Goal: Task Accomplishment & Management: Complete application form

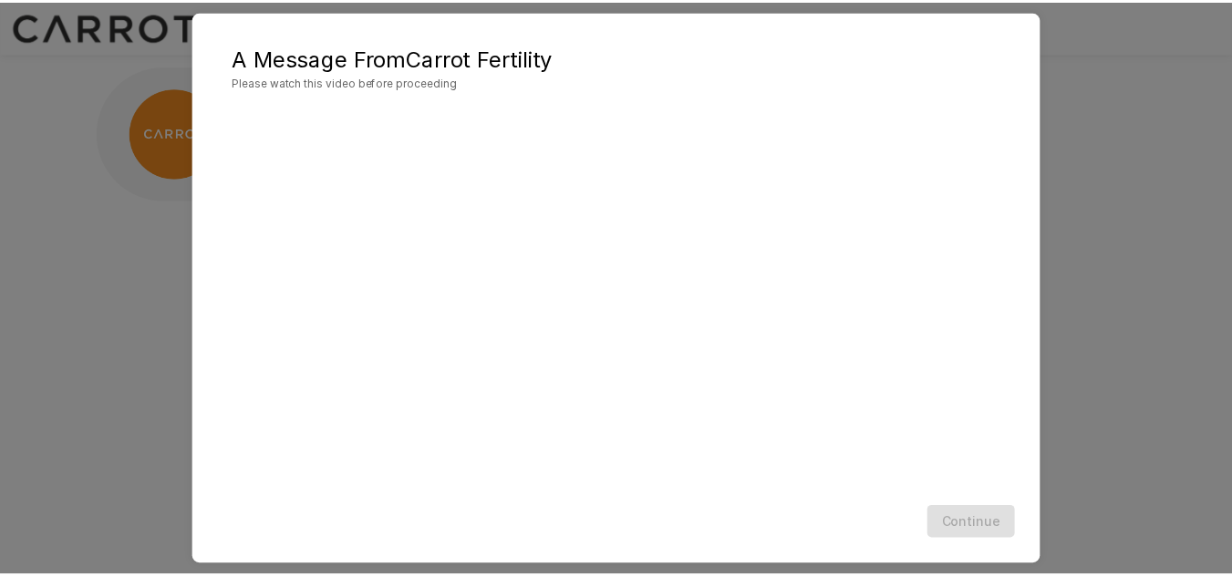
scroll to position [53, 0]
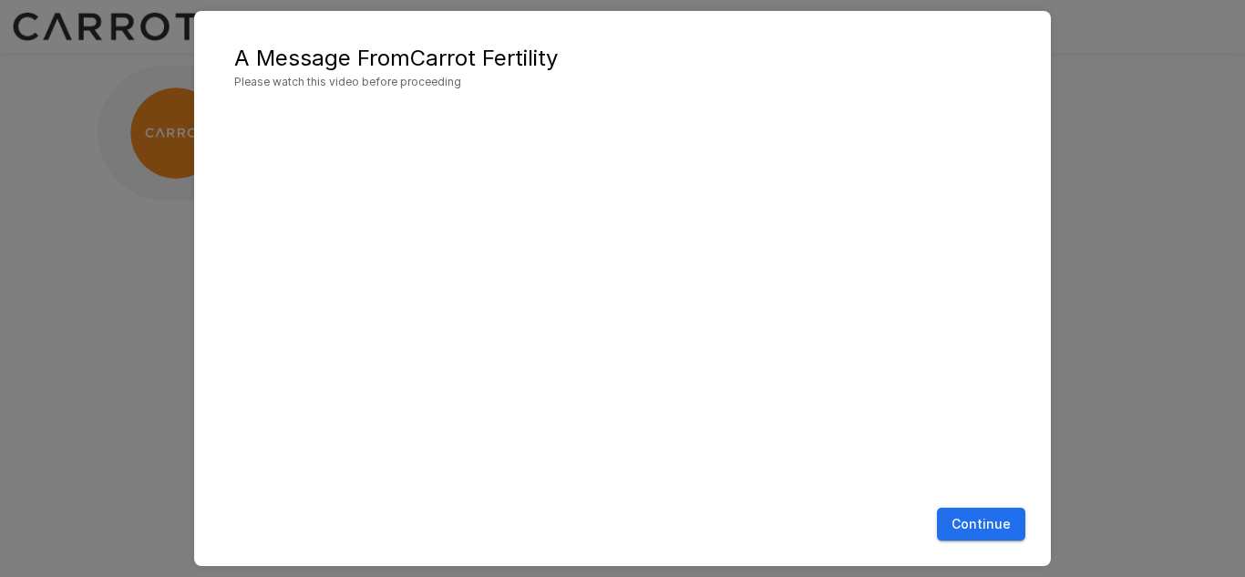
click at [985, 519] on button "Continue" at bounding box center [981, 525] width 88 height 34
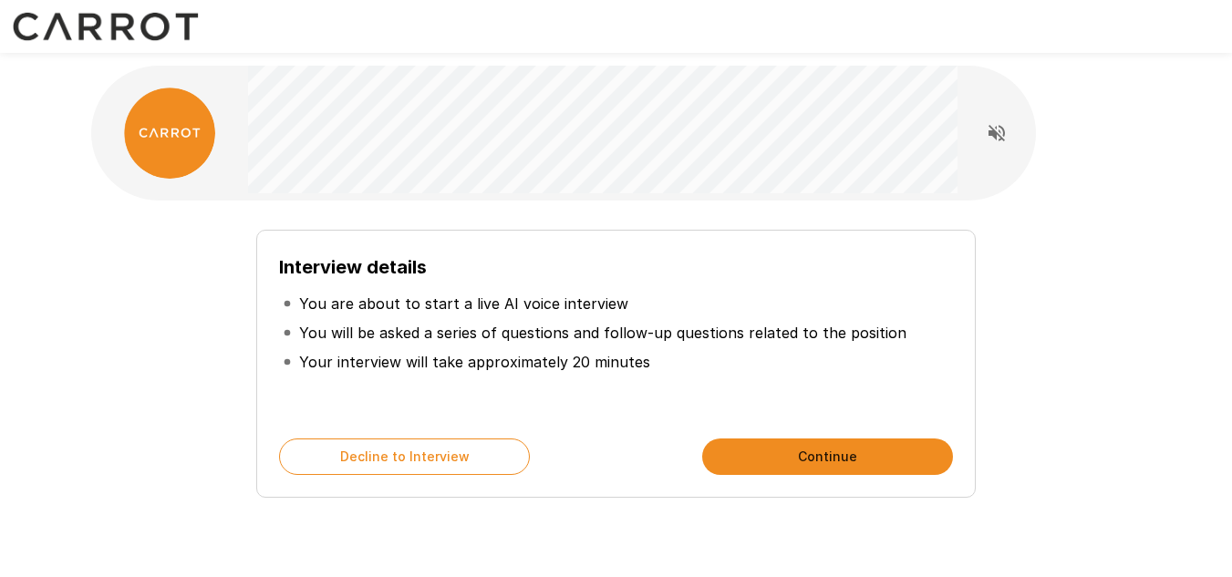
click at [843, 455] on button "Continue" at bounding box center [827, 456] width 251 height 36
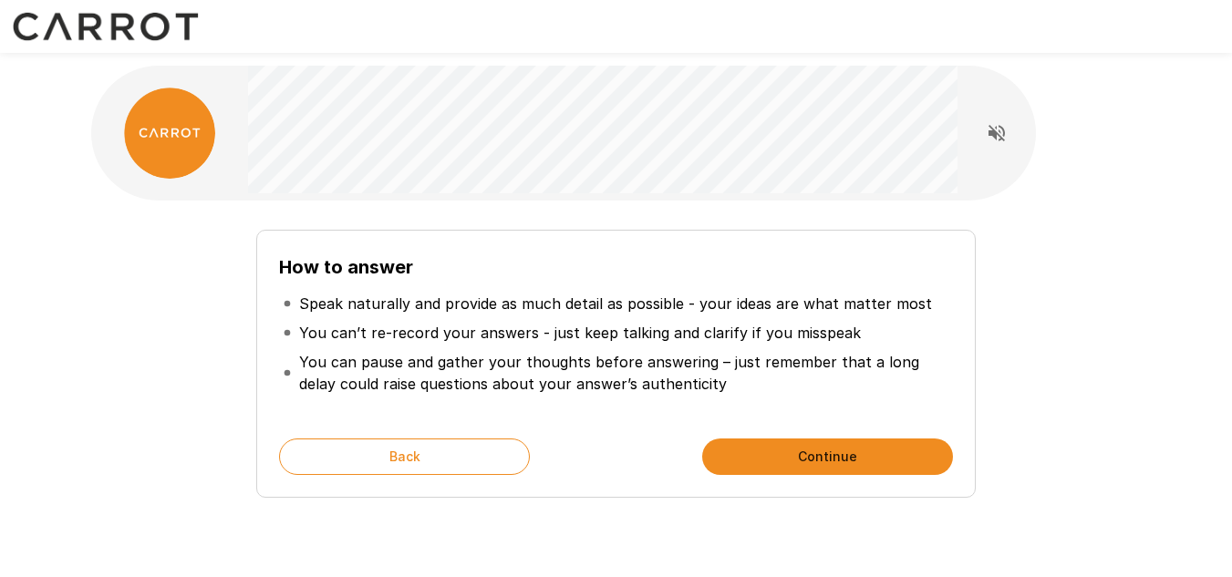
click at [893, 450] on button "Continue" at bounding box center [827, 456] width 251 height 36
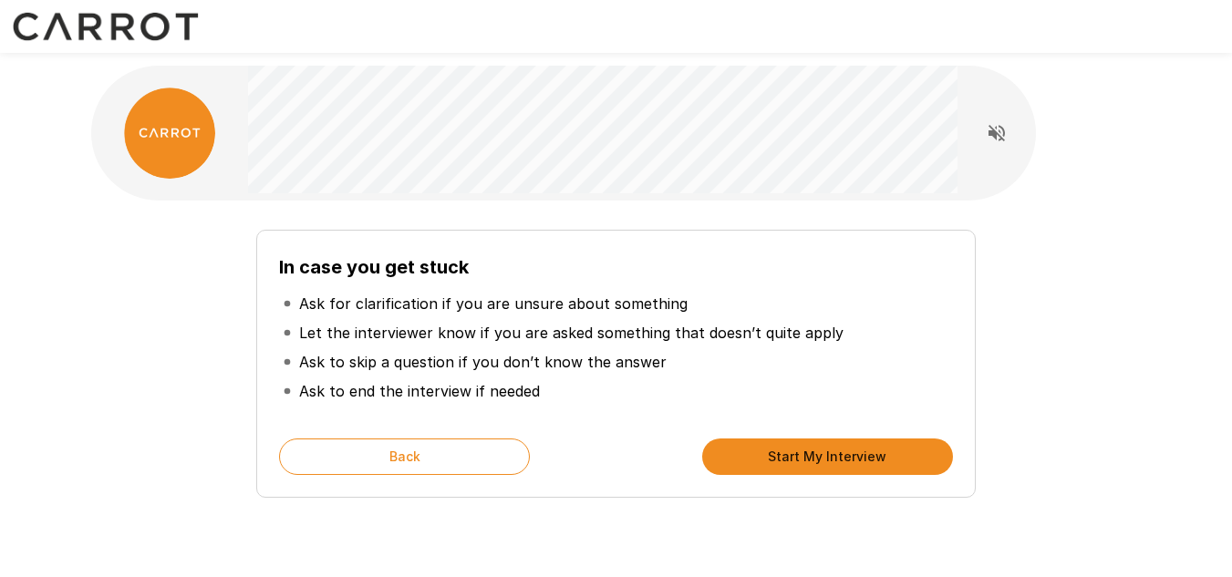
click at [893, 450] on button "Start My Interview" at bounding box center [827, 456] width 251 height 36
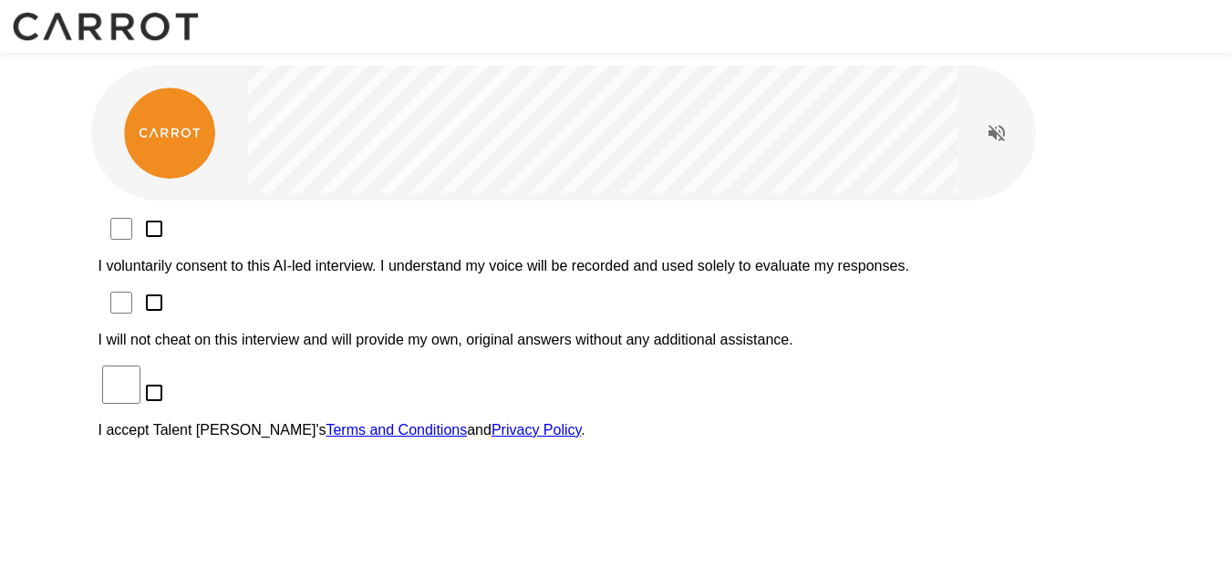
click at [309, 258] on p "I voluntarily consent to this AI-led interview. I understand my voice will be r…" at bounding box center [616, 266] width 1036 height 16
click at [282, 332] on p "I will not cheat on this interview and will provide my own, original answers wi…" at bounding box center [616, 340] width 1036 height 16
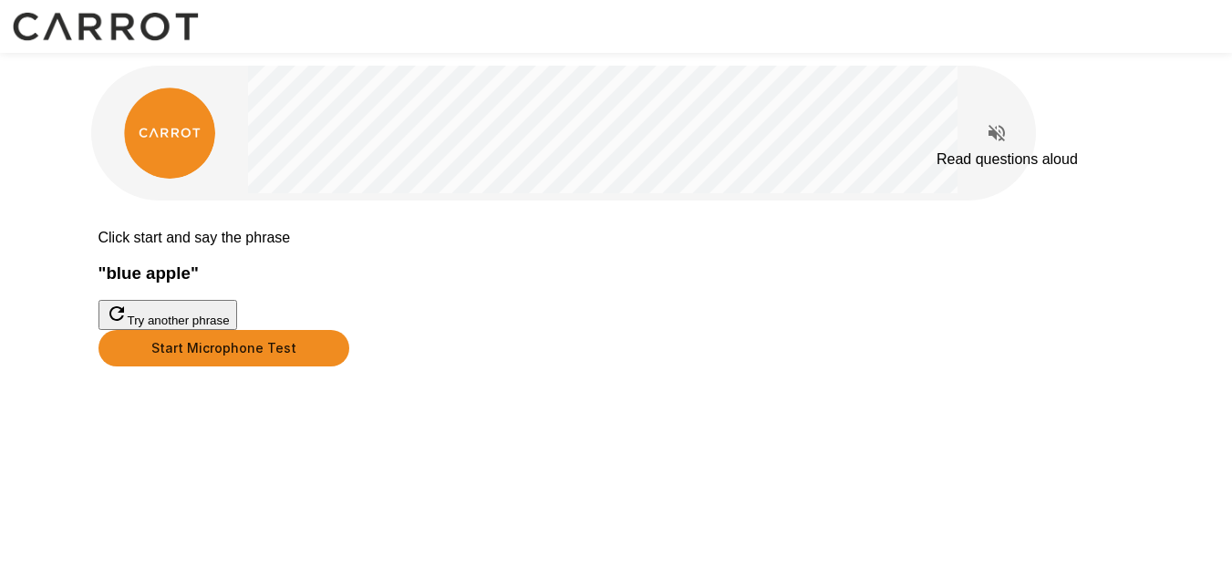
click at [988, 133] on icon "Read questions aloud" at bounding box center [996, 133] width 22 height 22
click at [349, 366] on button "Start Microphone Test" at bounding box center [223, 348] width 251 height 36
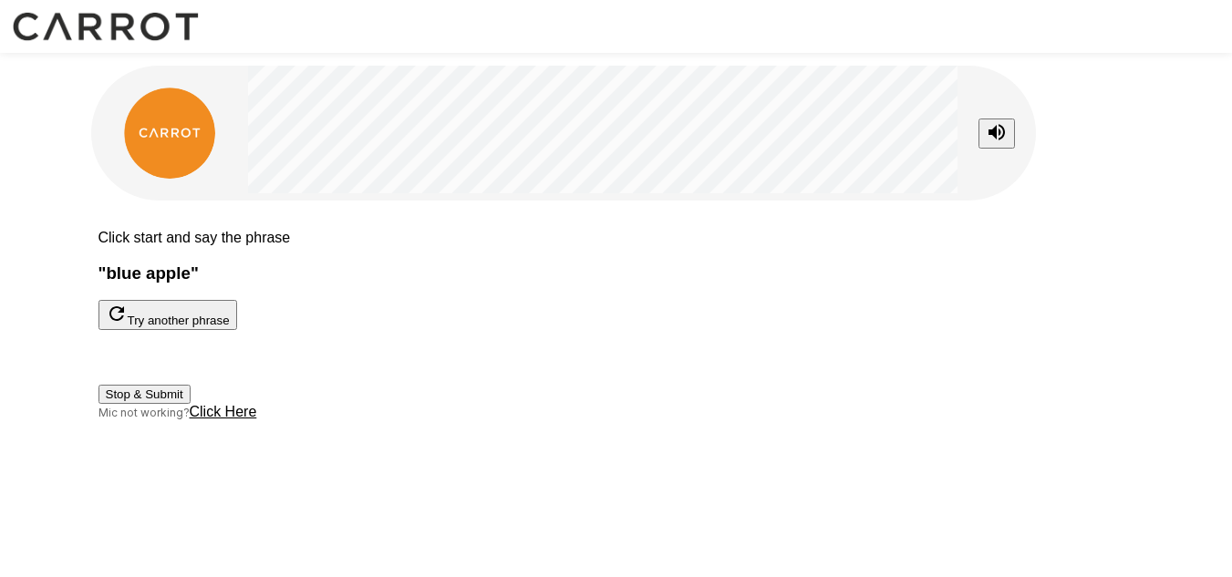
click at [191, 404] on button "Stop & Submit" at bounding box center [144, 394] width 92 height 19
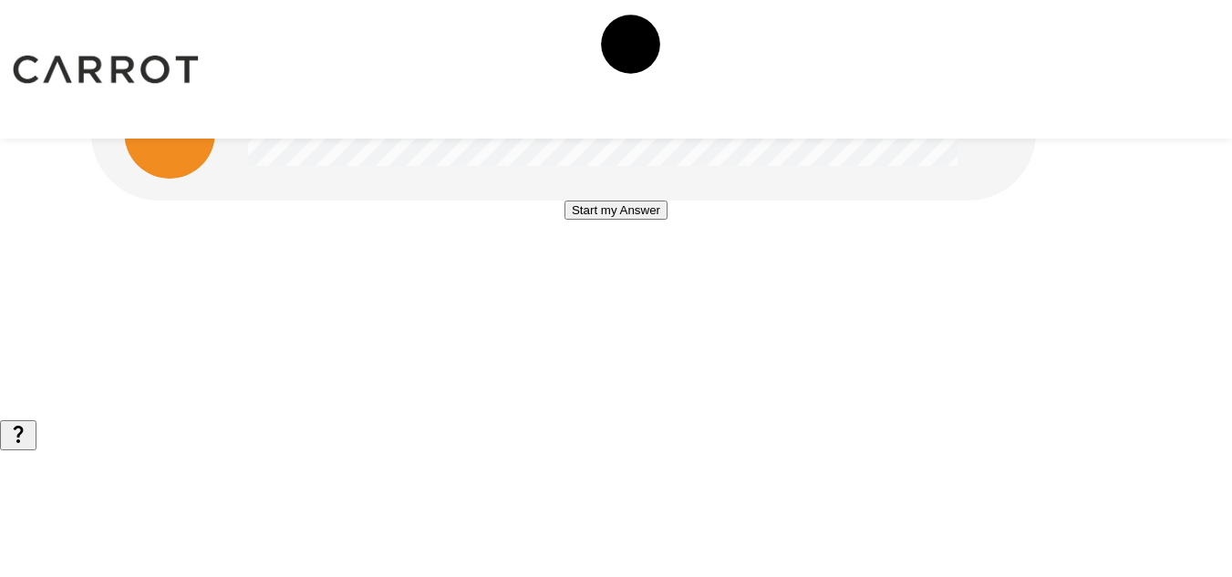
click at [611, 220] on button "Start my Answer" at bounding box center [615, 210] width 103 height 19
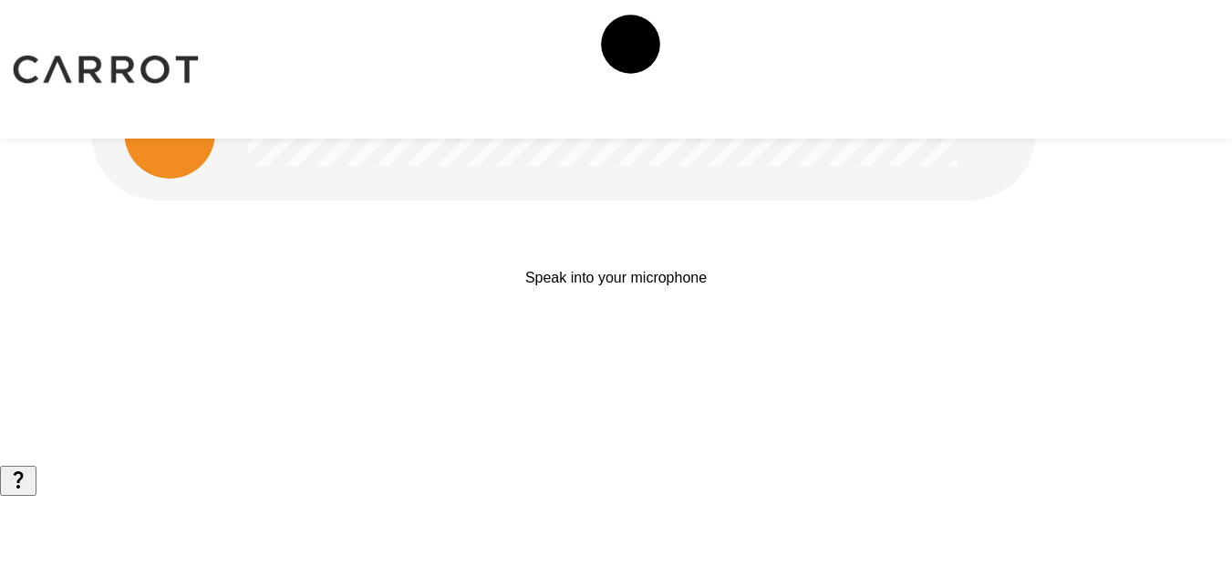
scroll to position [18, 0]
click at [650, 274] on button "Stop & Submit" at bounding box center [616, 264] width 92 height 19
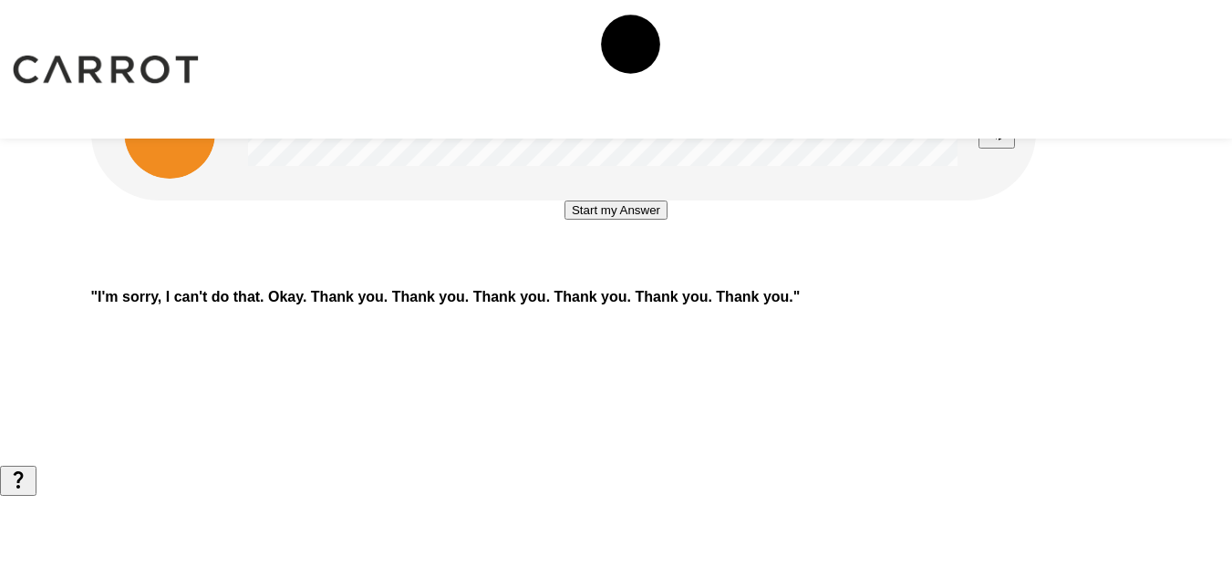
scroll to position [0, 0]
click at [29, 490] on icon "button" at bounding box center [18, 480] width 22 height 22
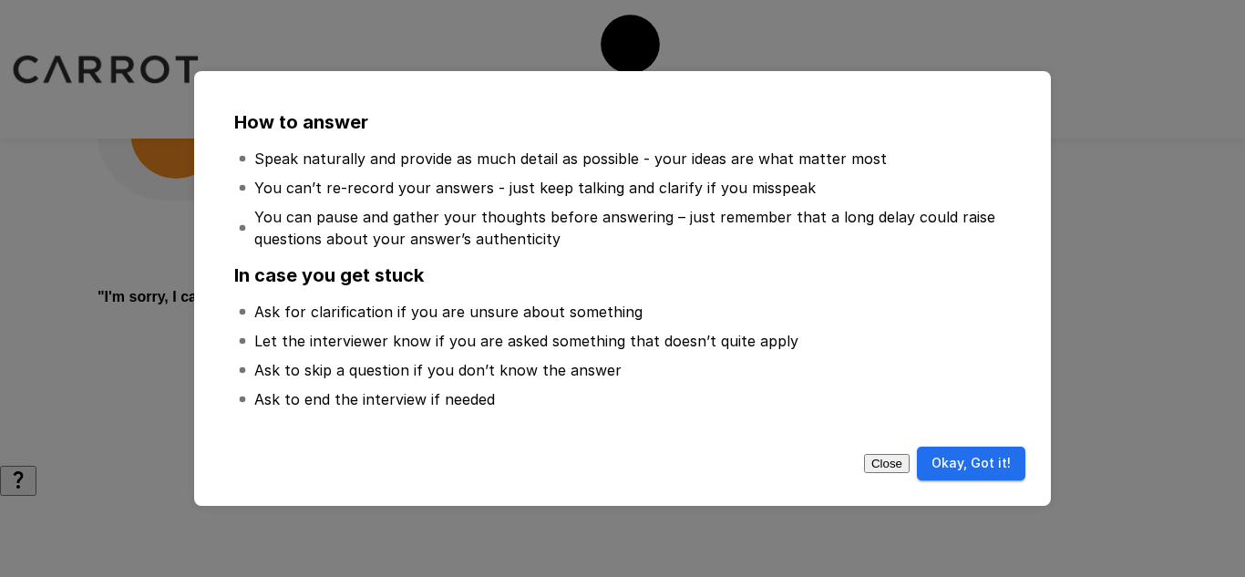
click at [977, 471] on button "Okay, Got it!" at bounding box center [971, 464] width 108 height 34
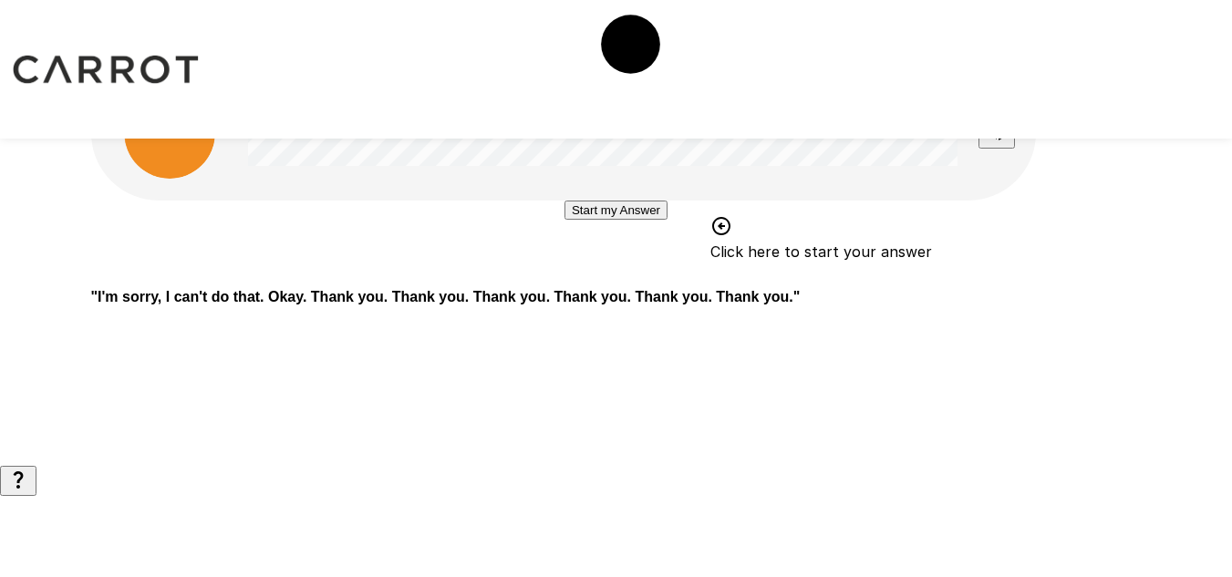
click at [624, 220] on button "Start my Answer" at bounding box center [615, 210] width 103 height 19
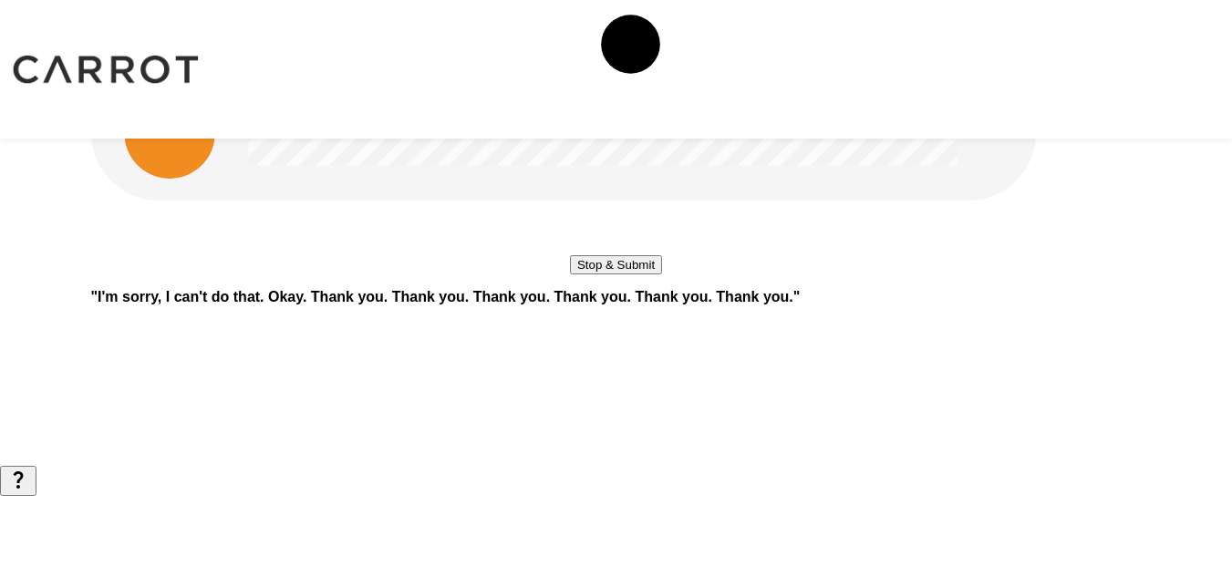
click at [624, 274] on button "Stop & Submit" at bounding box center [616, 264] width 92 height 19
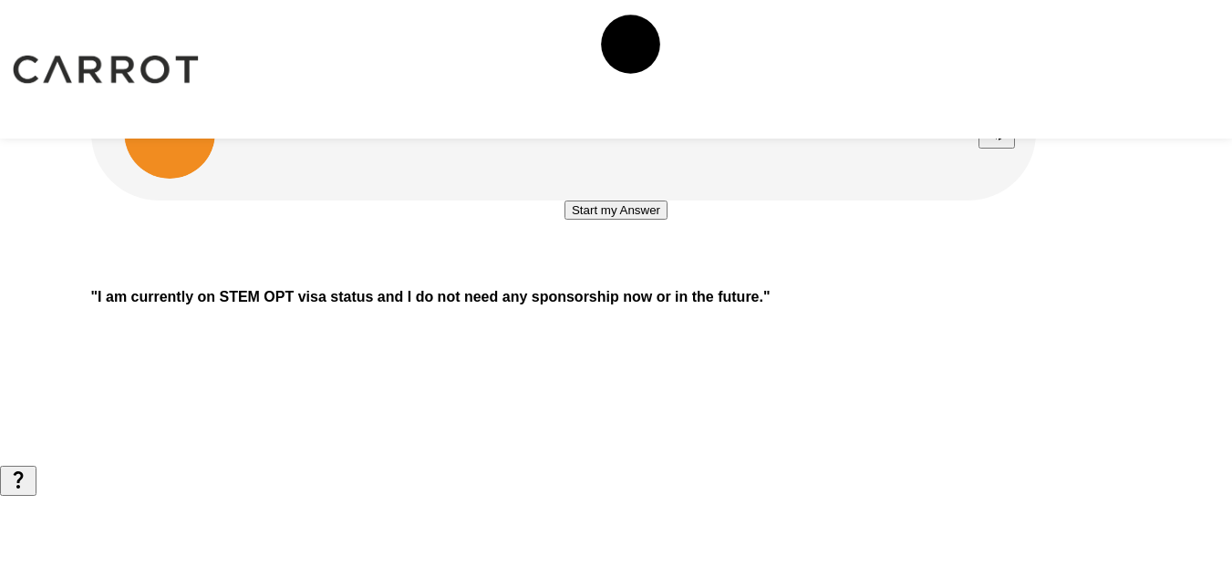
click at [624, 220] on button "Start my Answer" at bounding box center [615, 210] width 103 height 19
click at [624, 274] on button "Stop & Submit" at bounding box center [616, 264] width 92 height 19
click at [624, 220] on button "Start my Answer" at bounding box center [615, 210] width 103 height 19
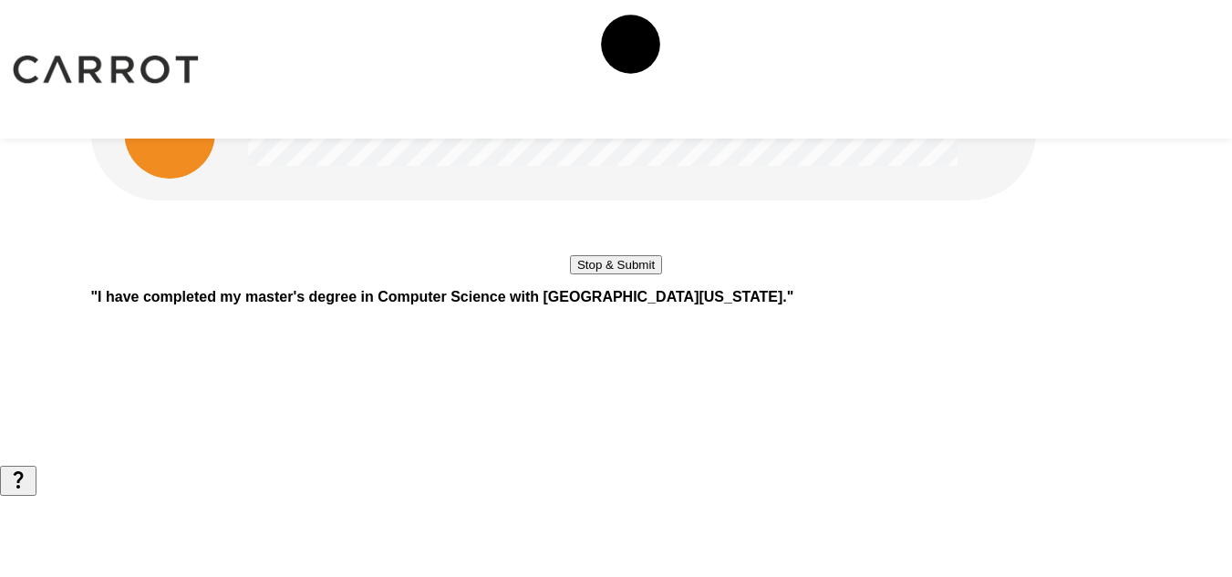
click at [624, 274] on button "Stop & Submit" at bounding box center [616, 264] width 92 height 19
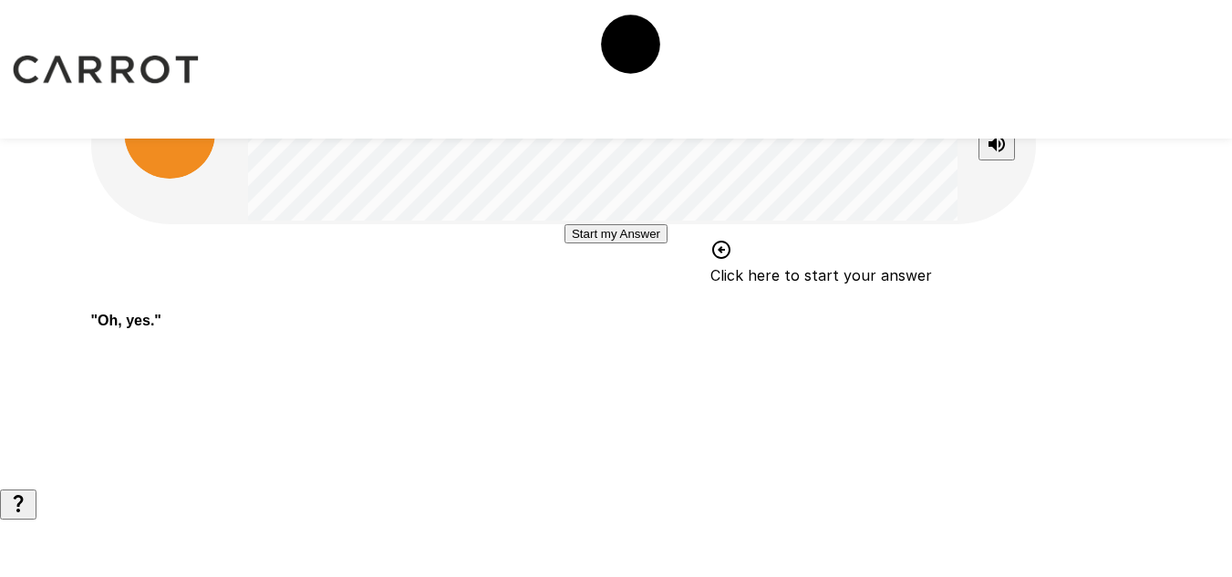
click at [659, 243] on button "Start my Answer" at bounding box center [615, 233] width 103 height 19
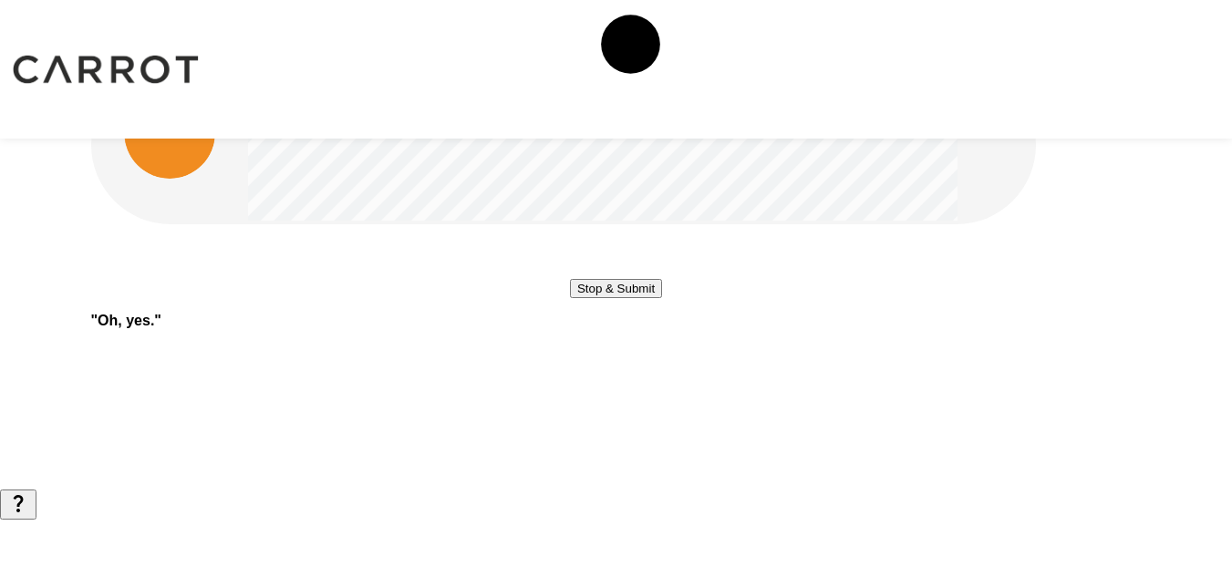
click at [650, 298] on button "Stop & Submit" at bounding box center [616, 288] width 92 height 19
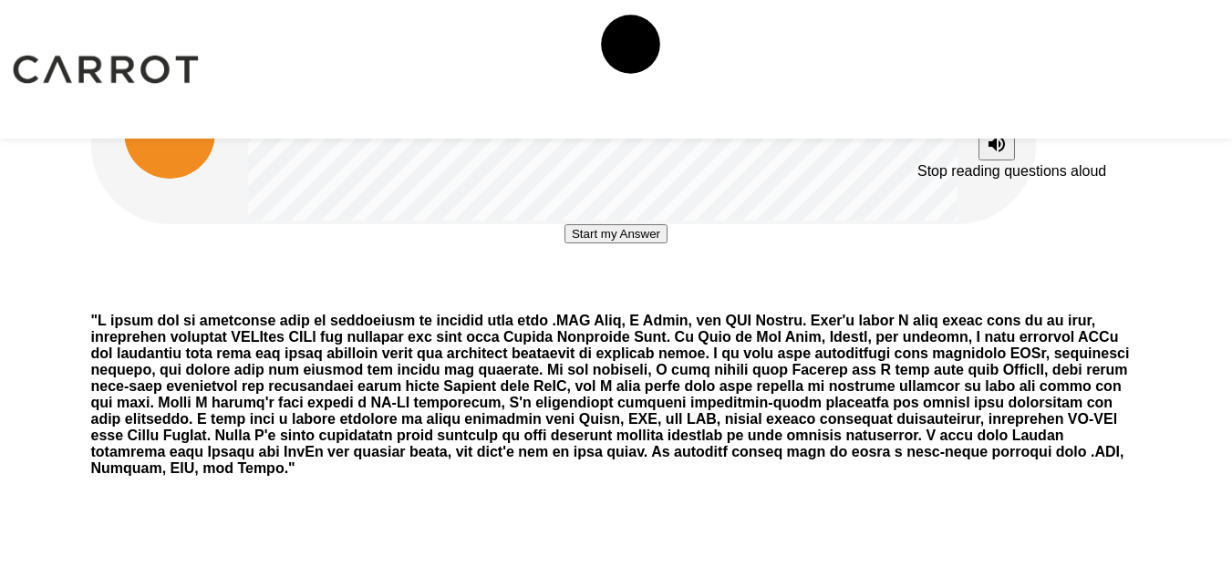
click at [997, 148] on icon "Stop reading questions aloud" at bounding box center [996, 144] width 22 height 22
click at [997, 148] on icon "Read questions aloud" at bounding box center [996, 145] width 22 height 22
click at [618, 243] on button "Start my Answer" at bounding box center [615, 233] width 103 height 19
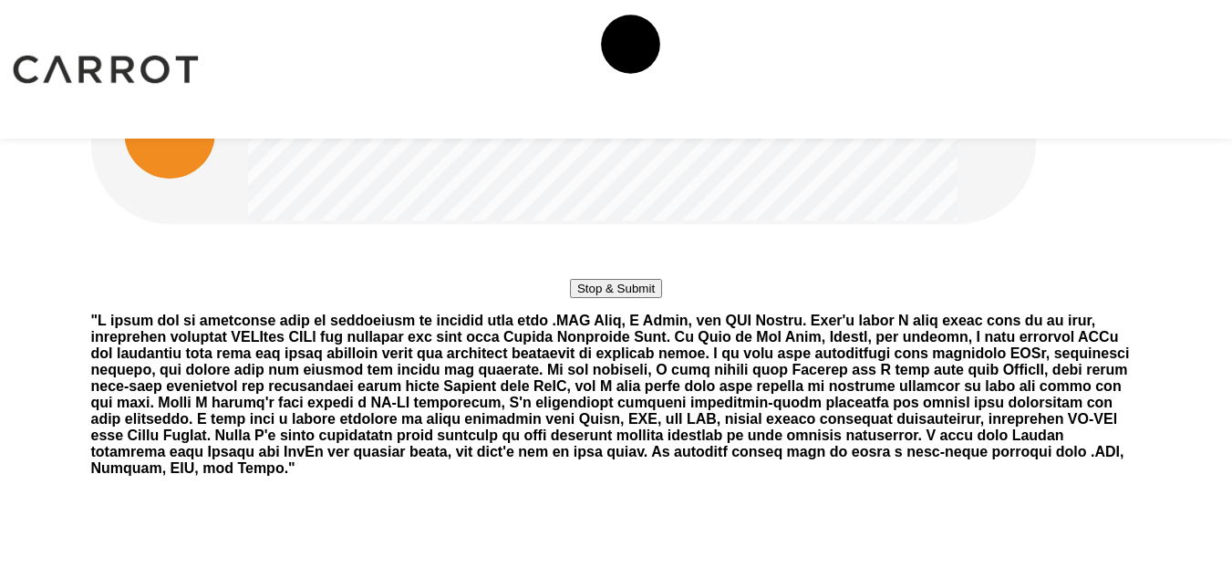
click at [613, 298] on button "Stop & Submit" at bounding box center [616, 288] width 92 height 19
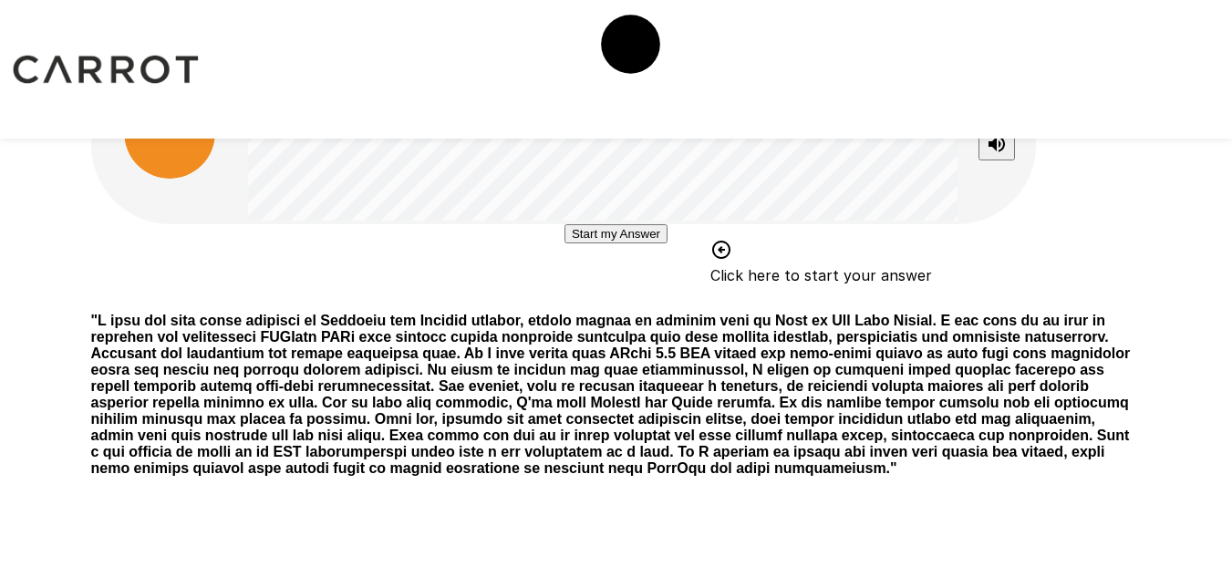
click at [564, 243] on button "Start my Answer" at bounding box center [615, 233] width 103 height 19
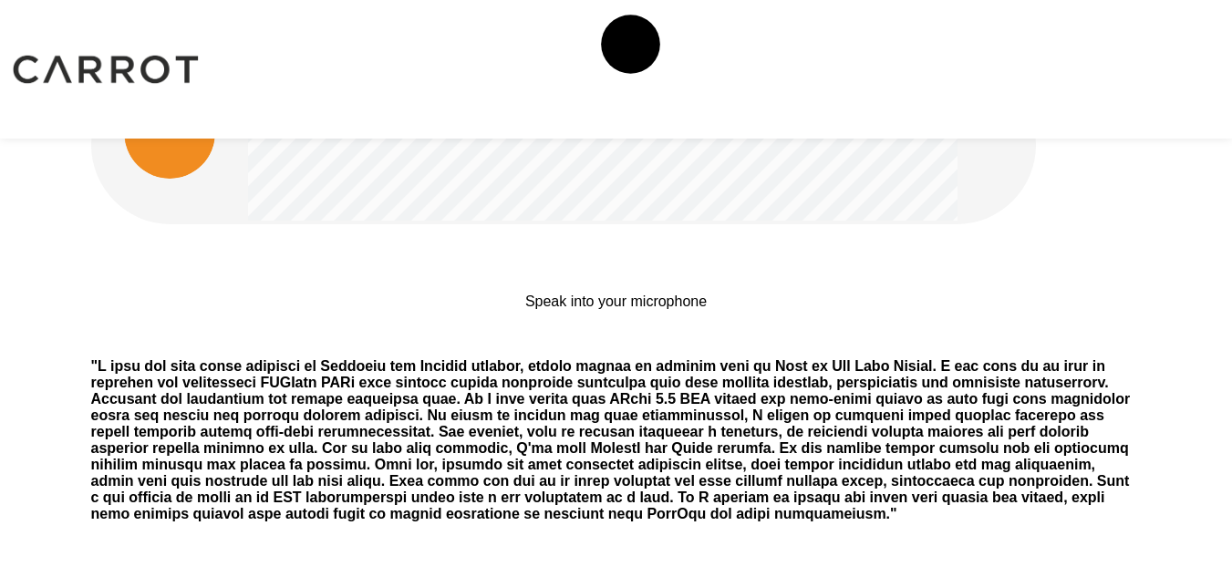
click at [563, 310] on p "Speak into your microphone" at bounding box center [615, 302] width 181 height 16
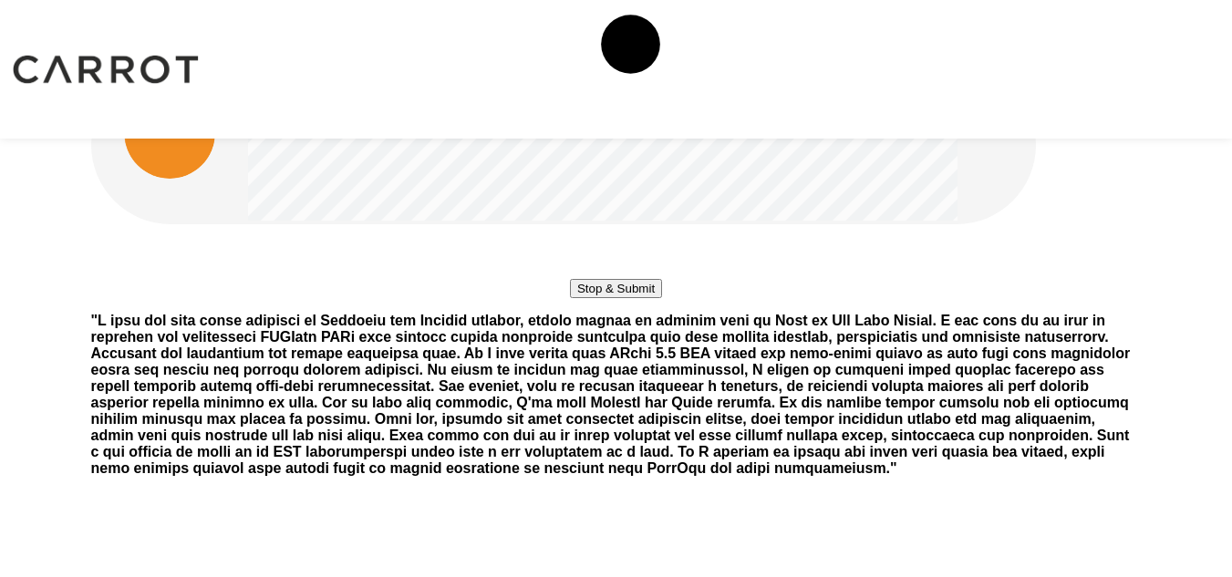
click at [661, 298] on div "Stop & Submit" at bounding box center [616, 261] width 92 height 74
click at [650, 298] on button "Stop & Submit" at bounding box center [616, 288] width 92 height 19
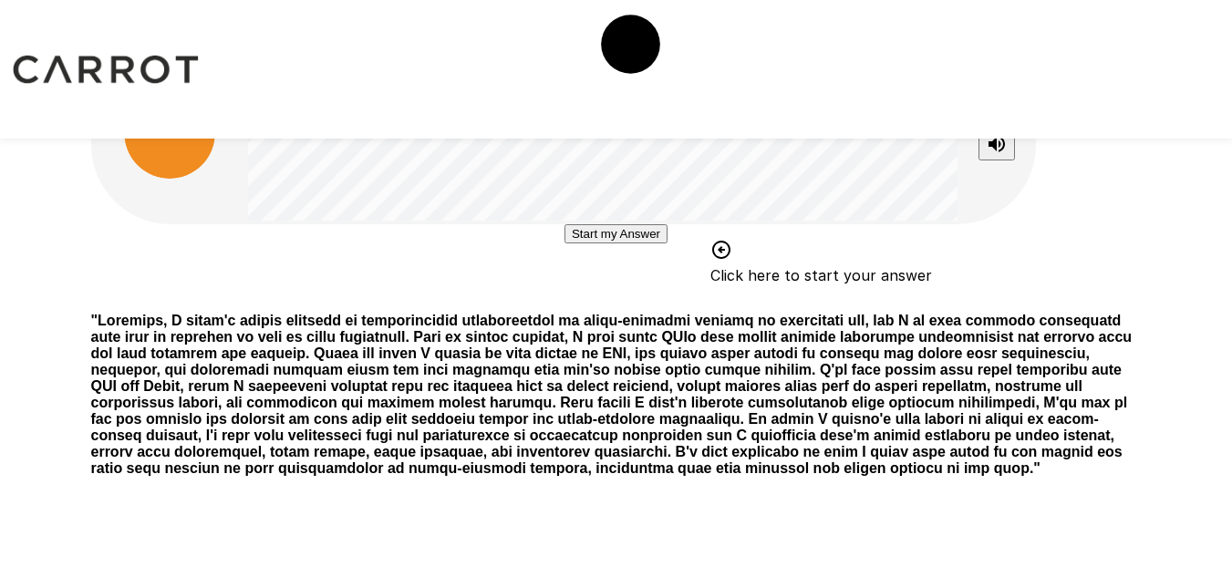
click at [650, 243] on button "Start my Answer" at bounding box center [615, 233] width 103 height 19
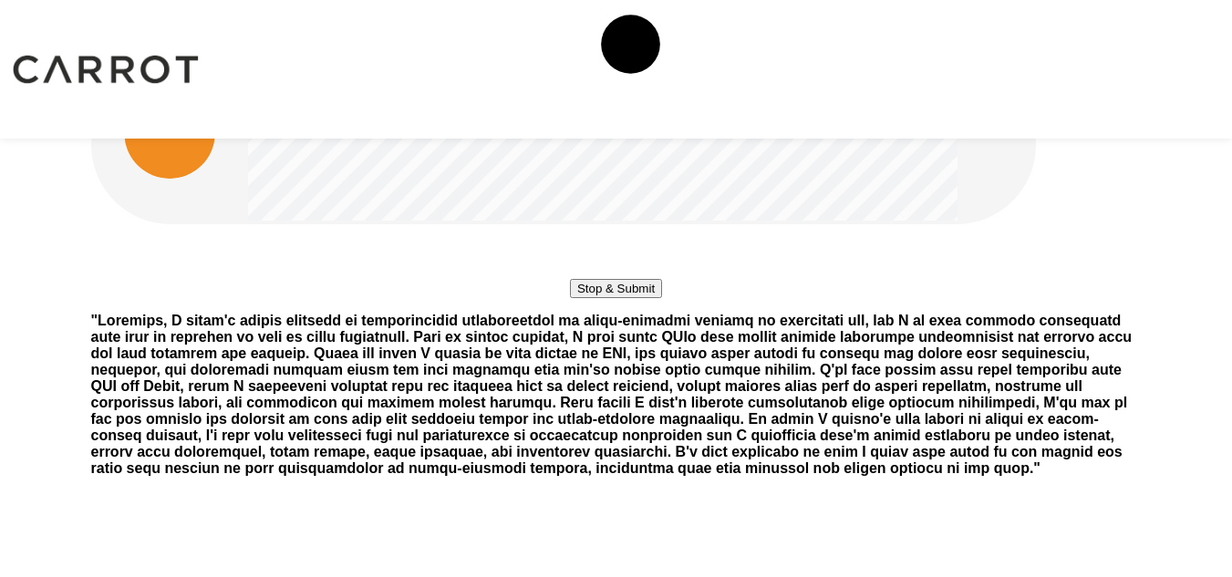
click at [650, 298] on button "Stop & Submit" at bounding box center [616, 288] width 92 height 19
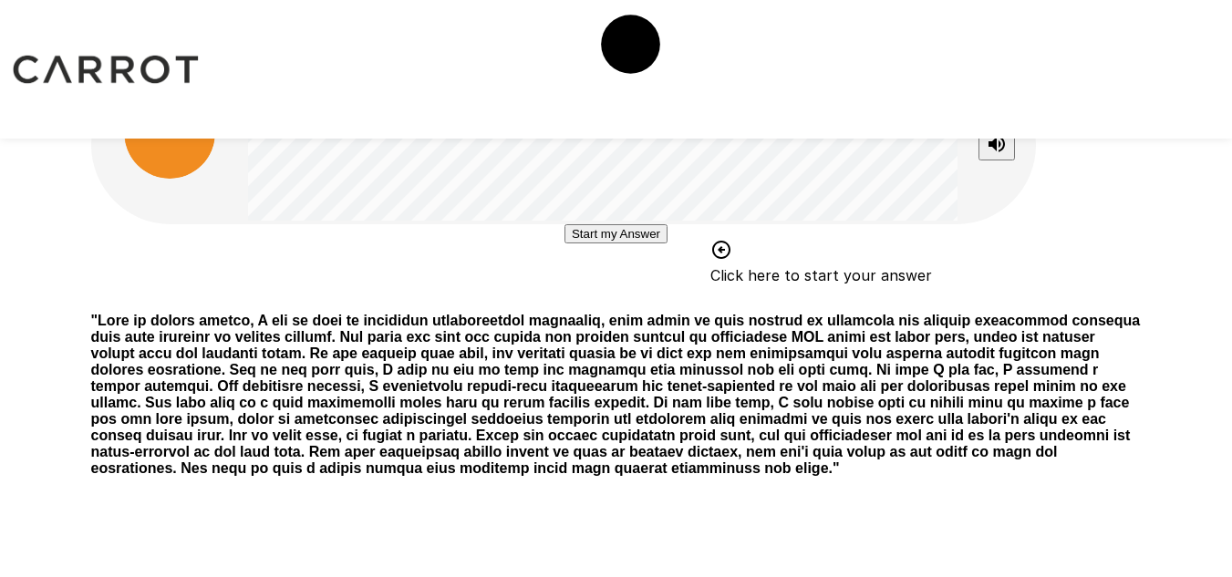
click at [653, 243] on button "Start my Answer" at bounding box center [615, 233] width 103 height 19
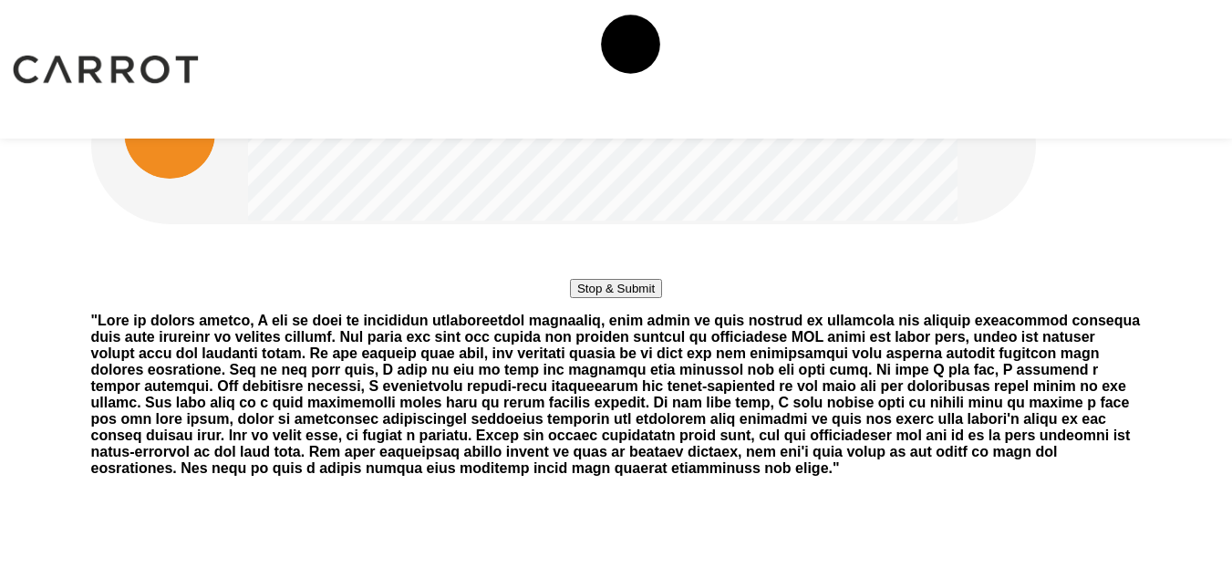
click at [653, 298] on button "Stop & Submit" at bounding box center [616, 288] width 92 height 19
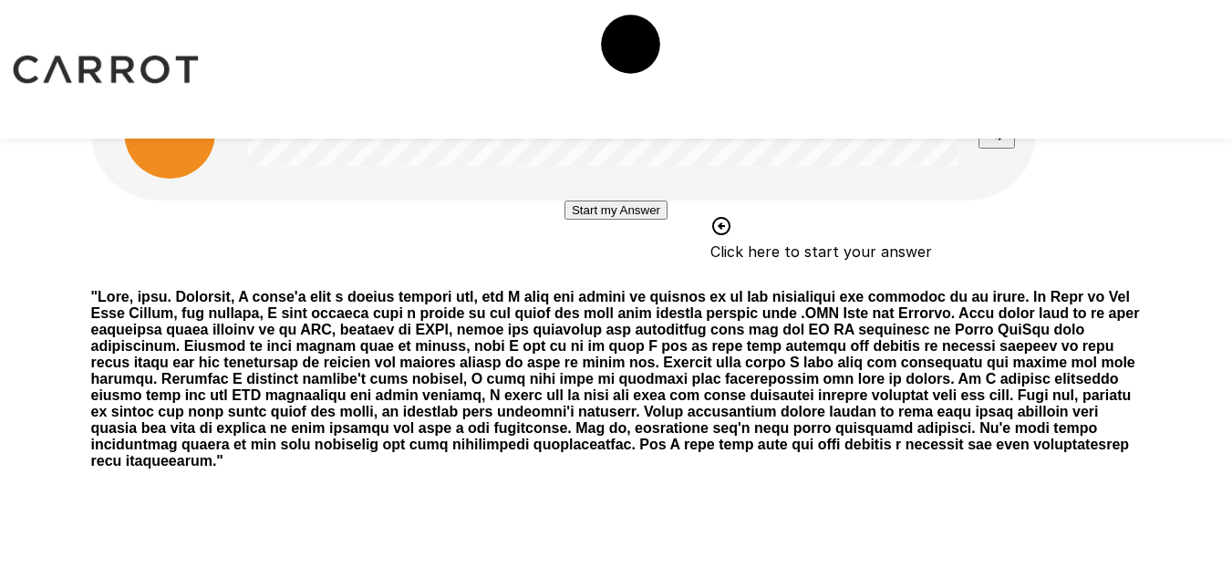
click at [640, 220] on button "Start my Answer" at bounding box center [615, 210] width 103 height 19
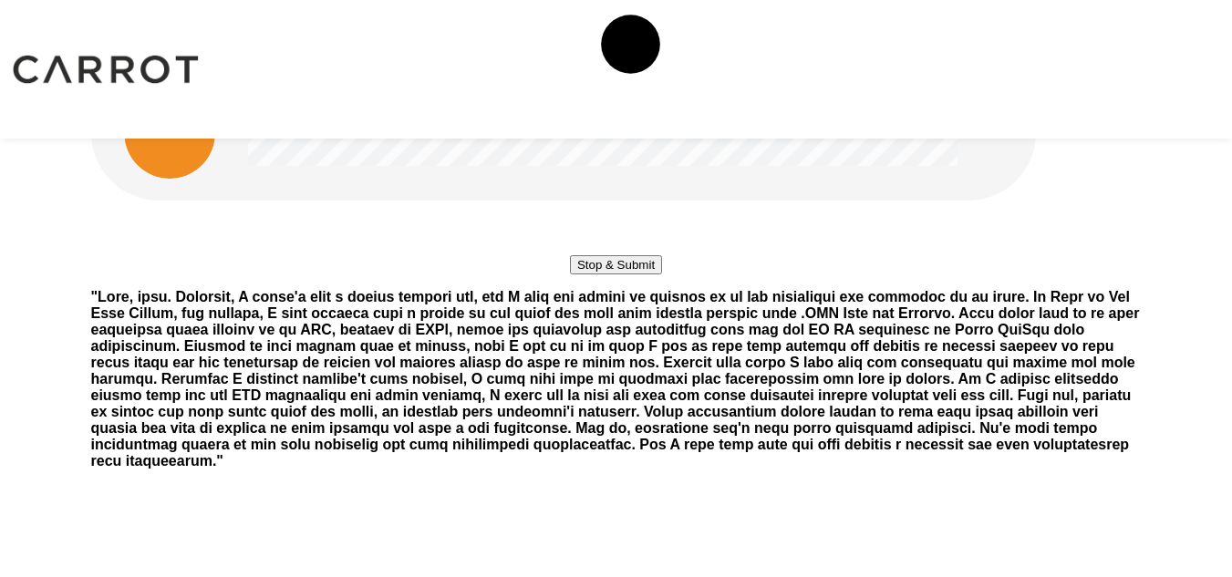
click at [640, 274] on button "Stop & Submit" at bounding box center [616, 264] width 92 height 19
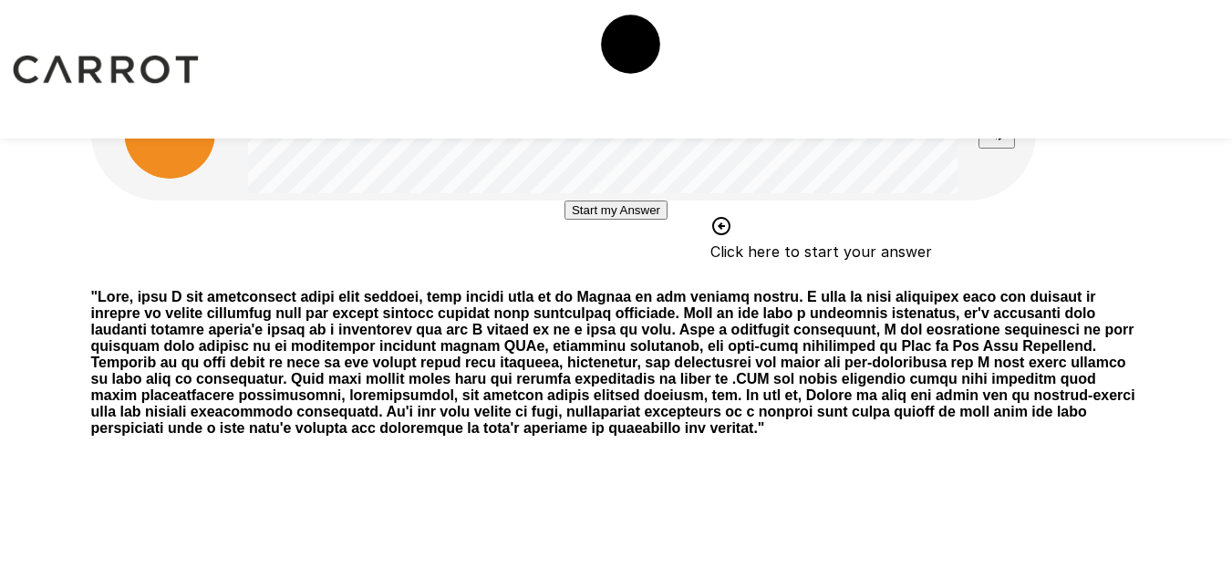
click at [640, 220] on button "Start my Answer" at bounding box center [615, 210] width 103 height 19
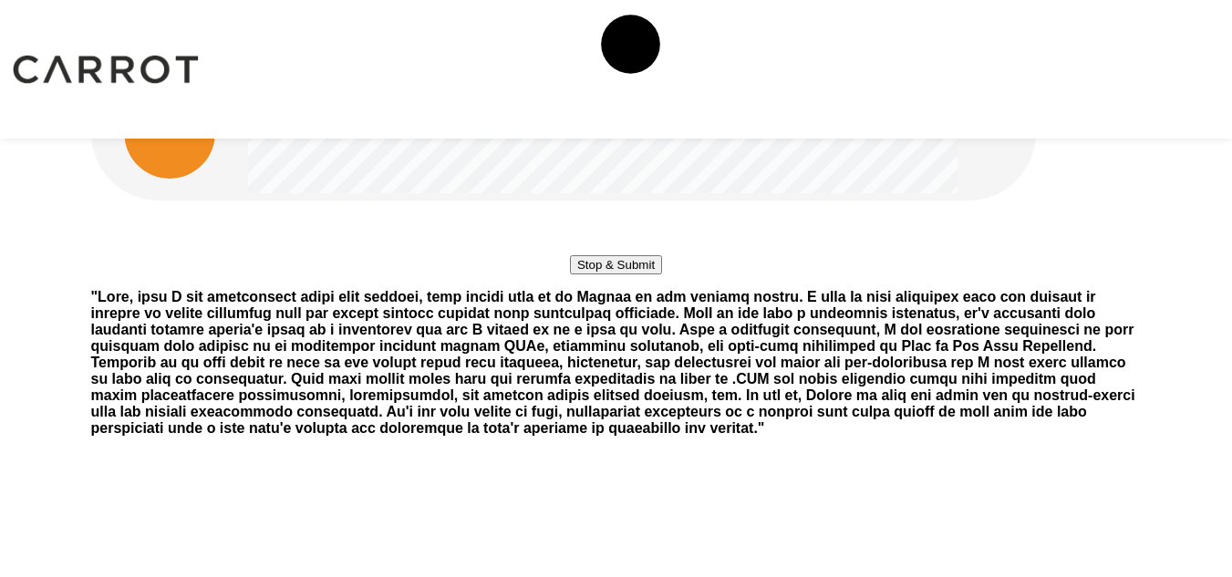
click at [640, 274] on button "Stop & Submit" at bounding box center [616, 264] width 92 height 19
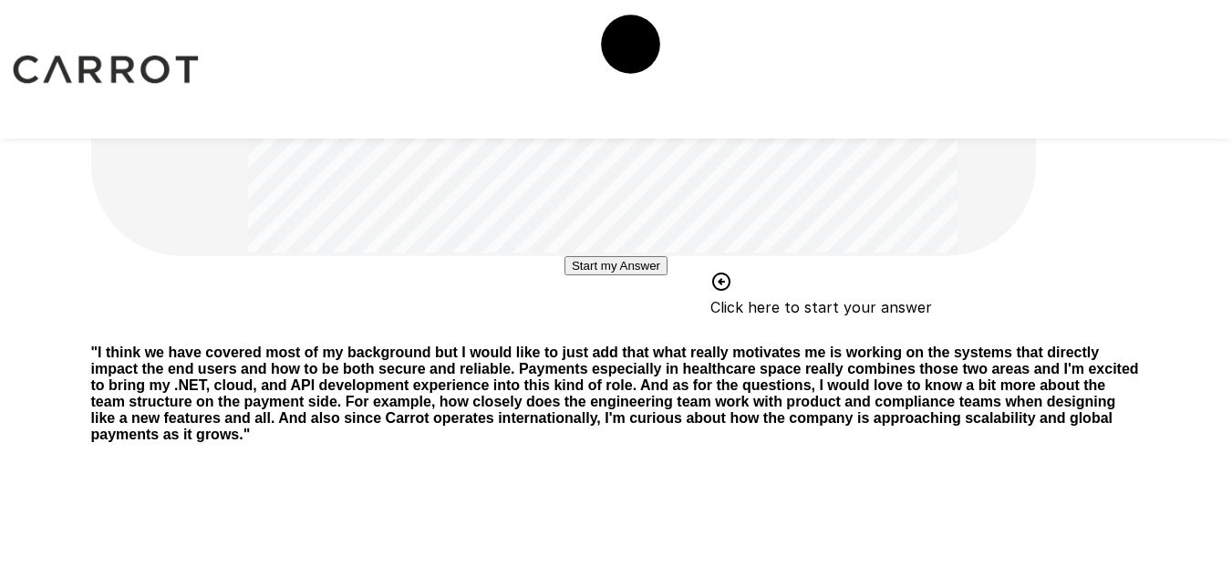
scroll to position [383, 0]
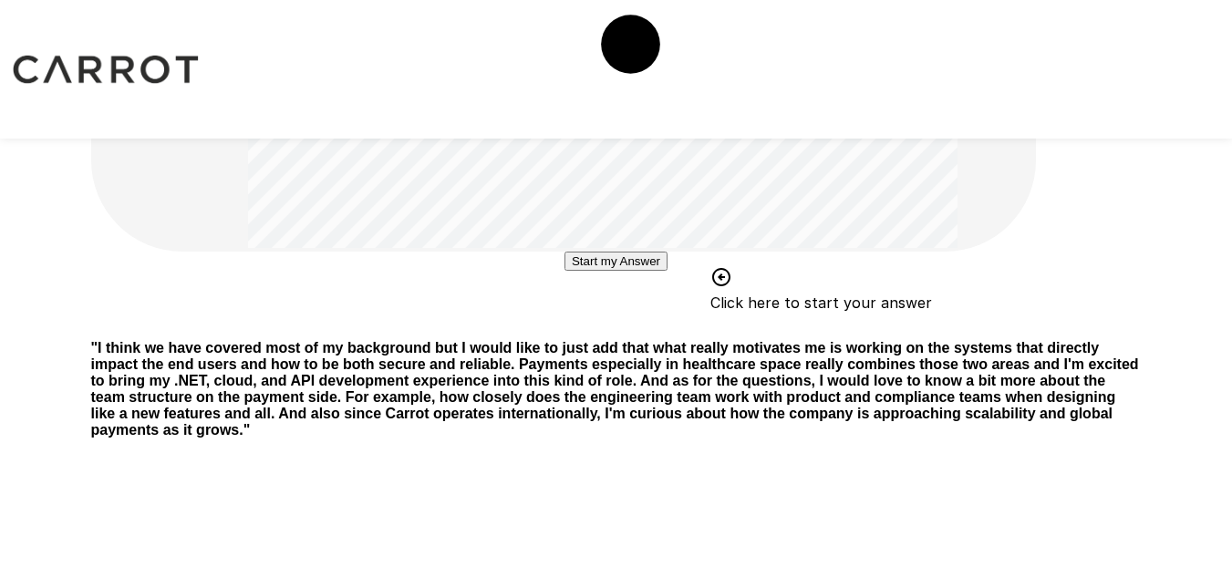
click at [655, 325] on div "Start my Answer Click here to start your answer" at bounding box center [616, 289] width 1050 height 74
click at [661, 271] on button "Start my Answer" at bounding box center [615, 261] width 103 height 19
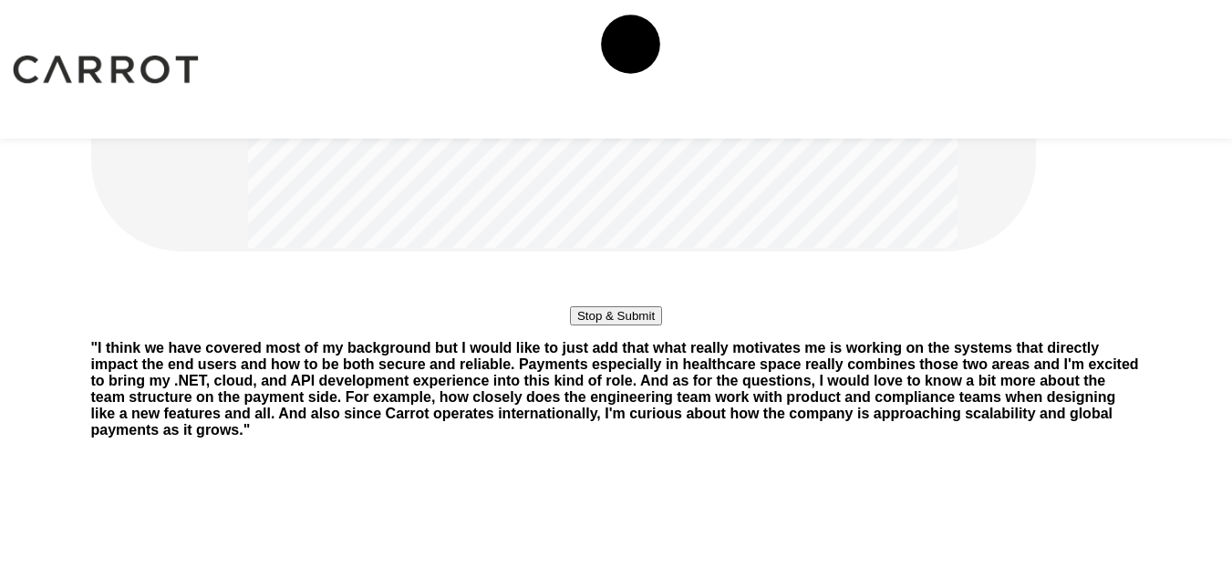
click at [661, 325] on button "Stop & Submit" at bounding box center [616, 315] width 92 height 19
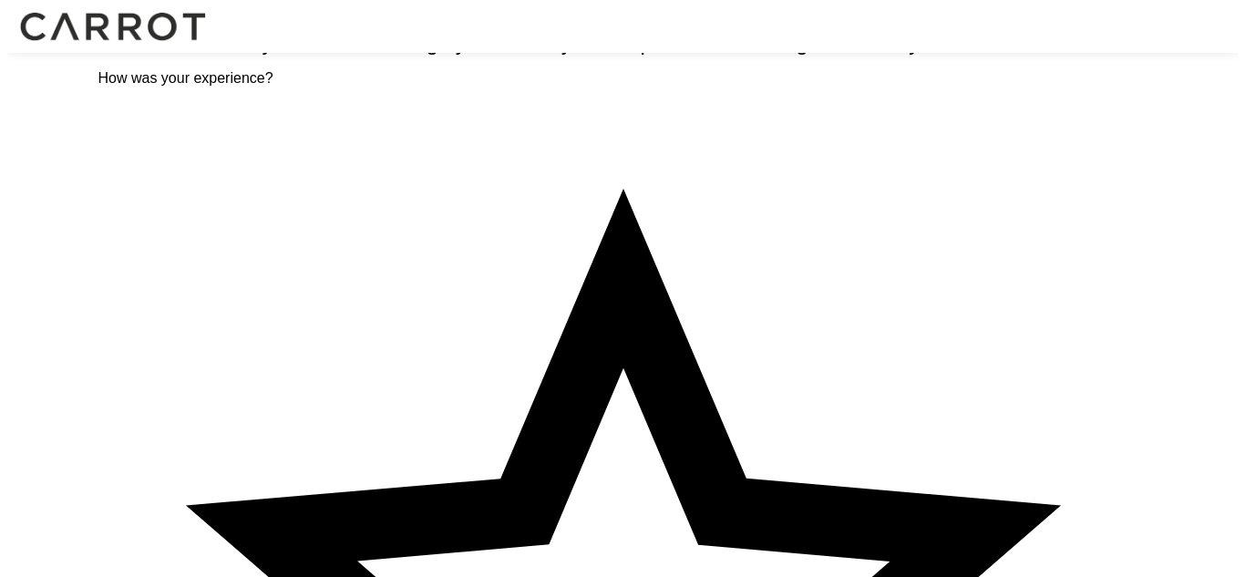
scroll to position [0, 0]
